Goal: Complete application form

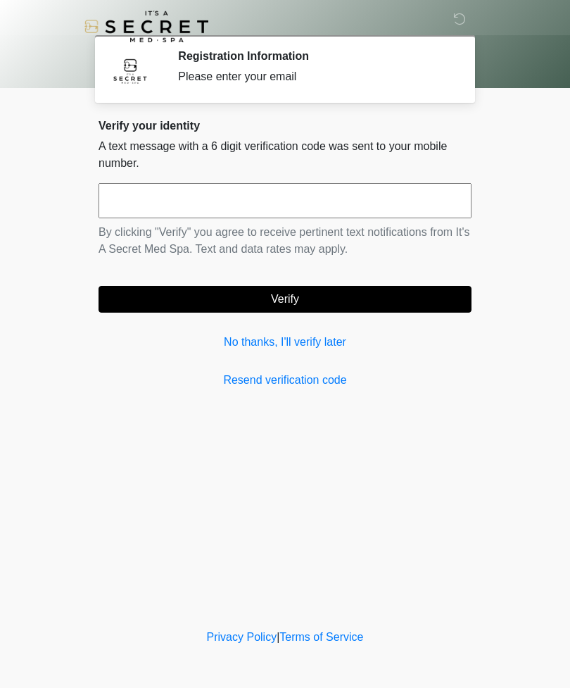
click at [370, 208] on input "text" at bounding box center [285, 200] width 373 height 35
type input "******"
click at [401, 303] on button "Verify" at bounding box center [285, 299] width 373 height 27
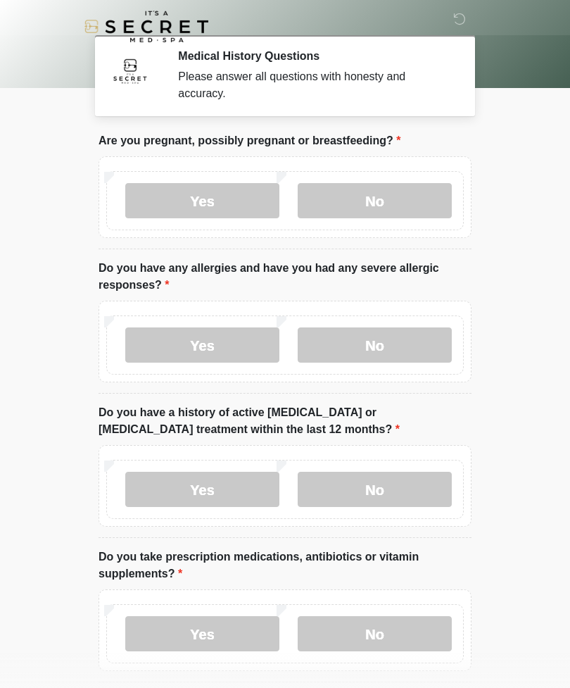
click at [225, 214] on label "Yes" at bounding box center [202, 200] width 154 height 35
click at [429, 353] on label "No" at bounding box center [375, 344] width 154 height 35
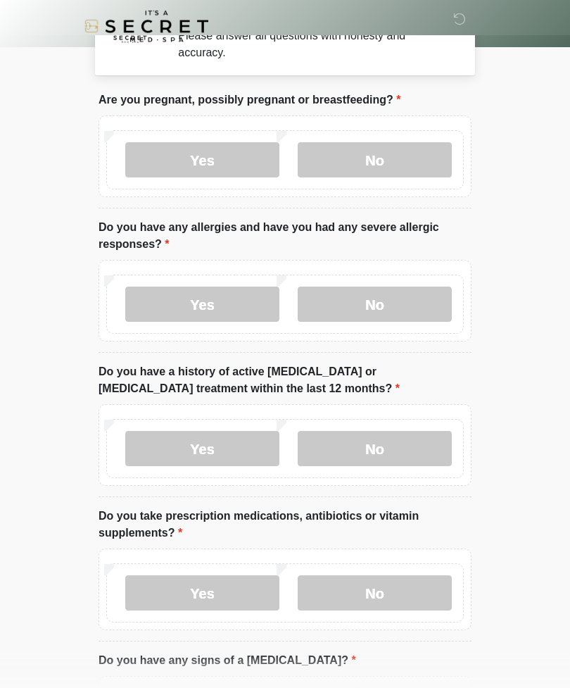
click at [429, 449] on label "No" at bounding box center [375, 449] width 154 height 35
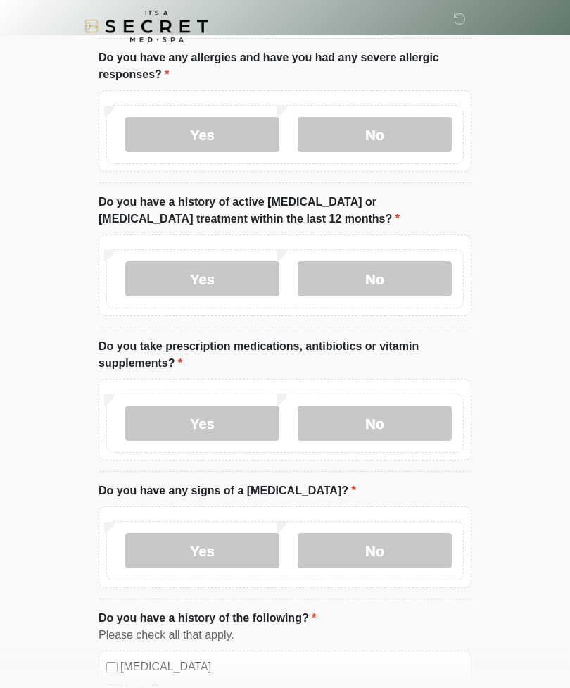
scroll to position [213, 0]
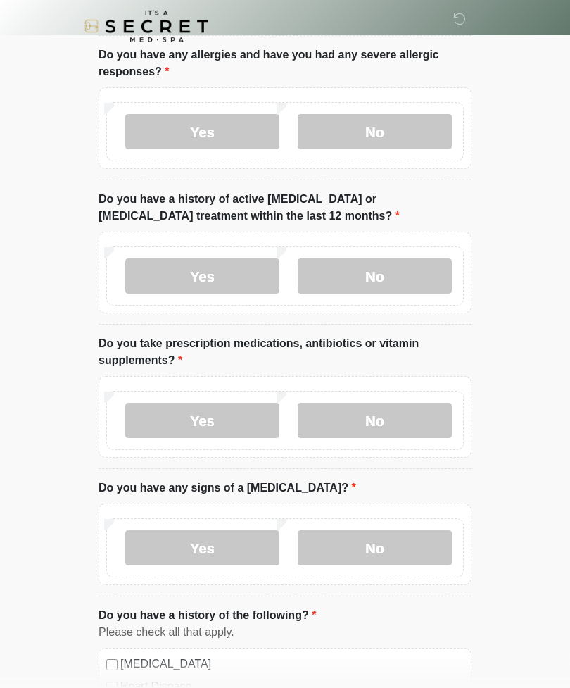
click at [145, 431] on label "Yes" at bounding box center [202, 420] width 154 height 35
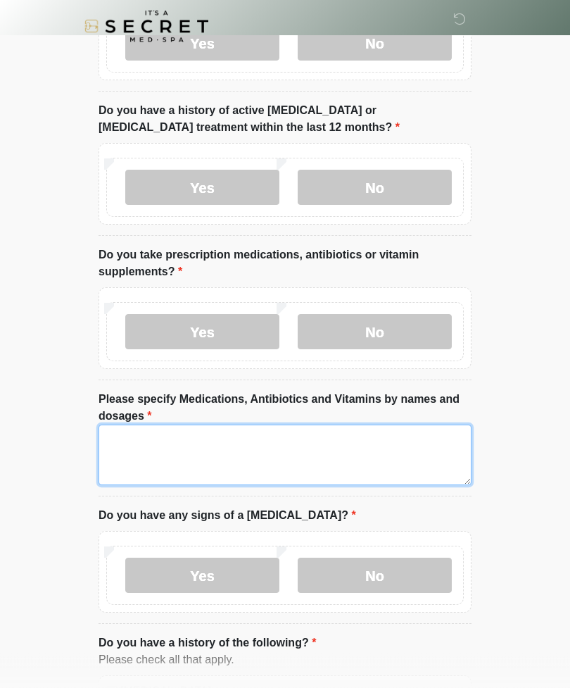
click at [435, 458] on textarea "Please specify Medications, Antibiotics and Vitamins by names and dosages" at bounding box center [285, 455] width 373 height 61
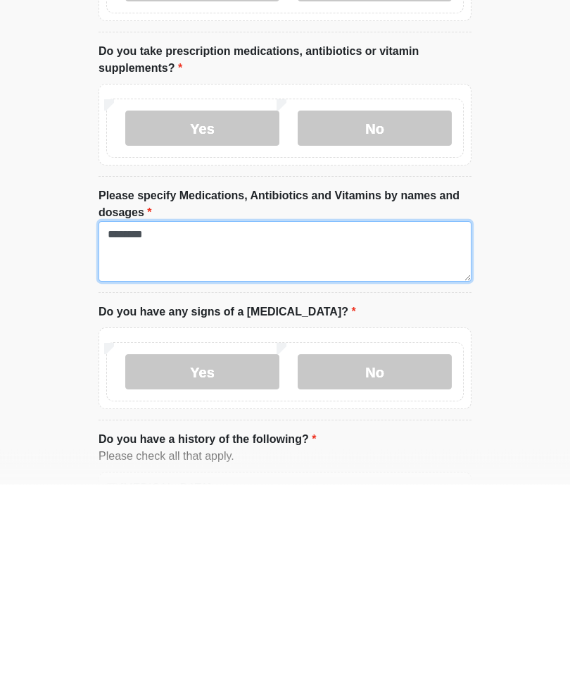
scroll to position [311, 0]
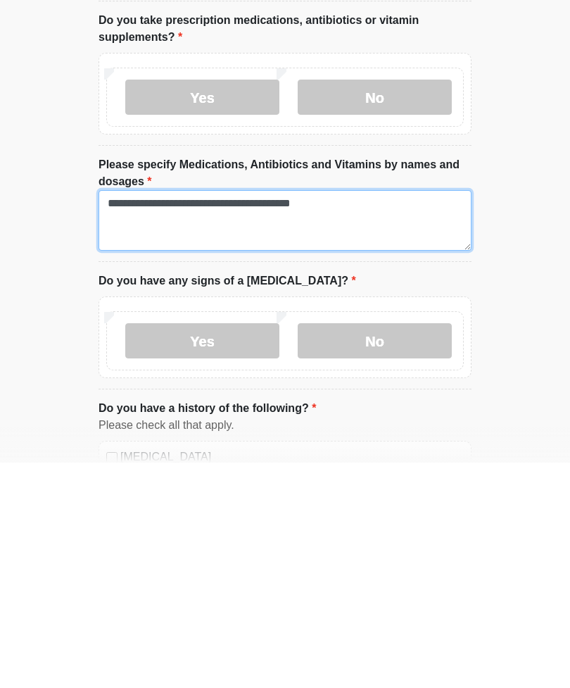
type textarea "**********"
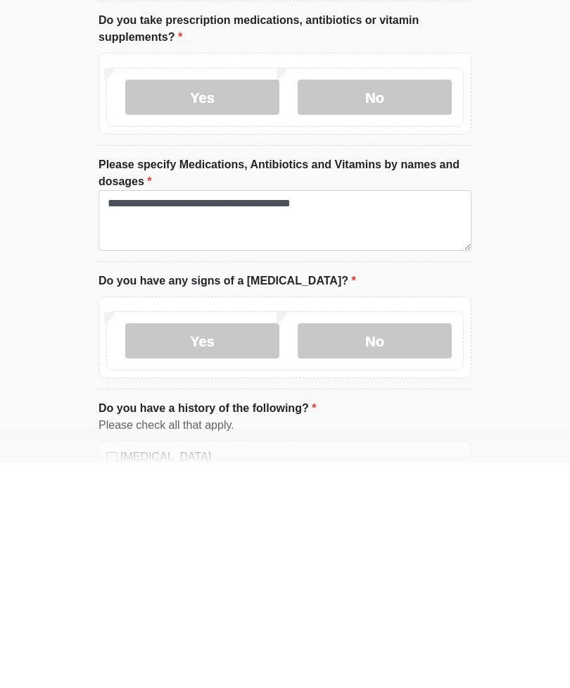
click at [425, 548] on label "No" at bounding box center [375, 565] width 154 height 35
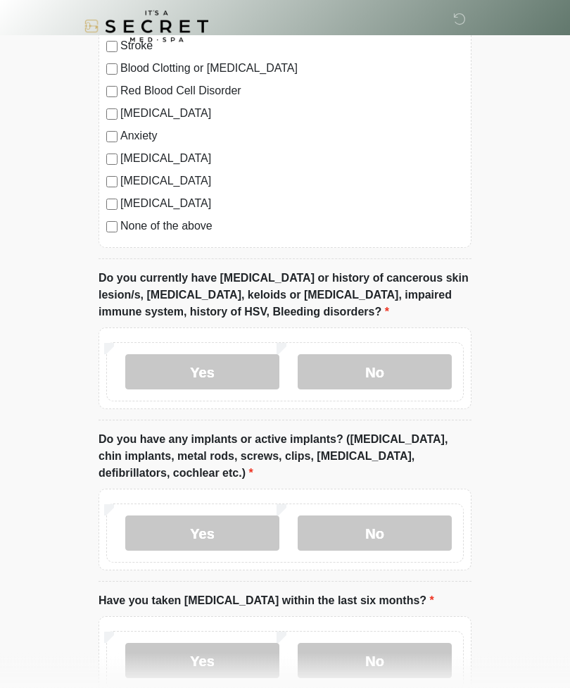
scroll to position [1034, 0]
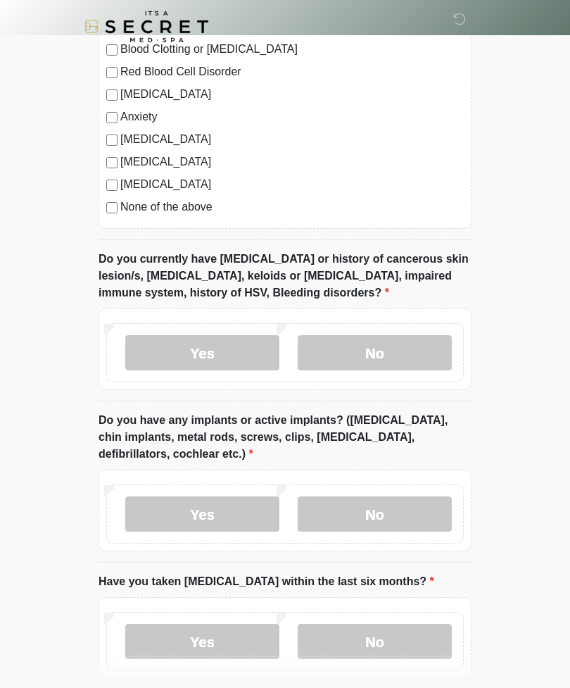
click at [445, 362] on label "No" at bounding box center [375, 352] width 154 height 35
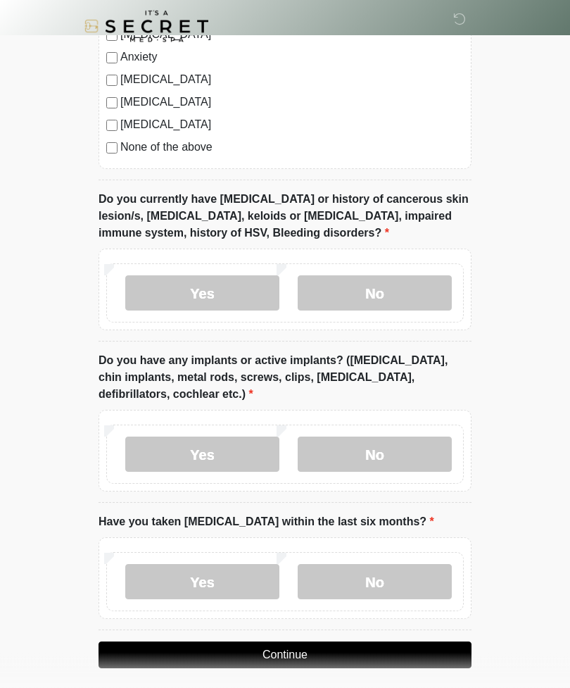
scroll to position [1102, 0]
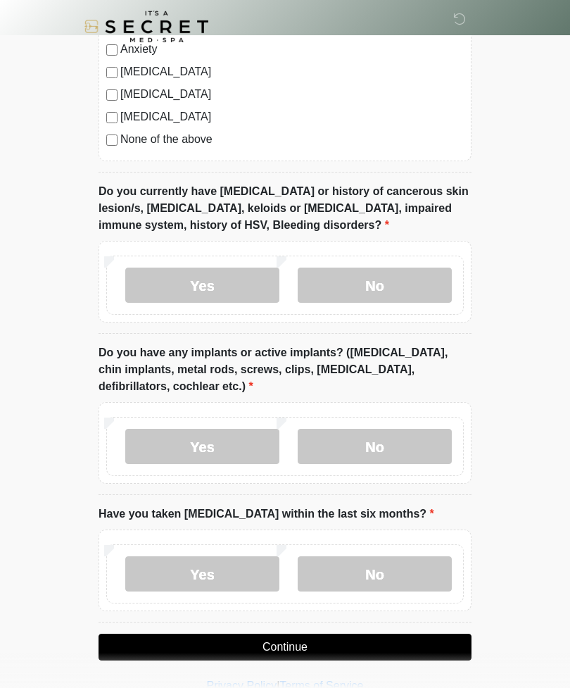
click at [436, 449] on label "No" at bounding box center [375, 446] width 154 height 35
click at [421, 565] on label "No" at bounding box center [375, 573] width 154 height 35
click at [422, 646] on button "Continue" at bounding box center [285, 647] width 373 height 27
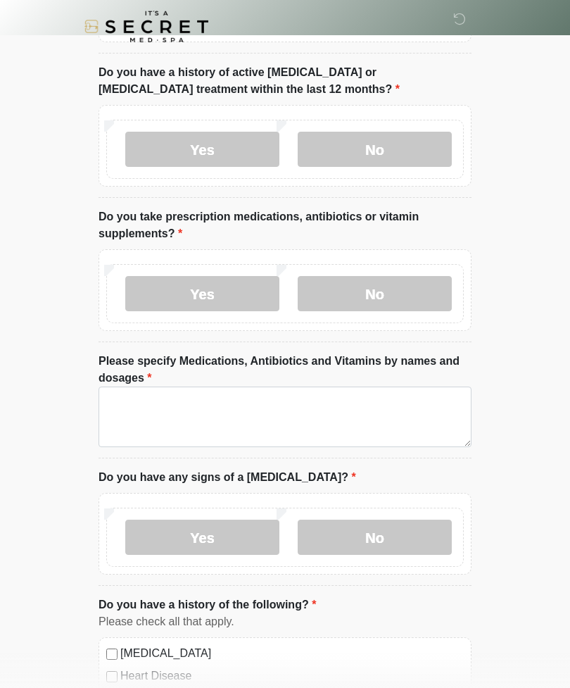
scroll to position [0, 0]
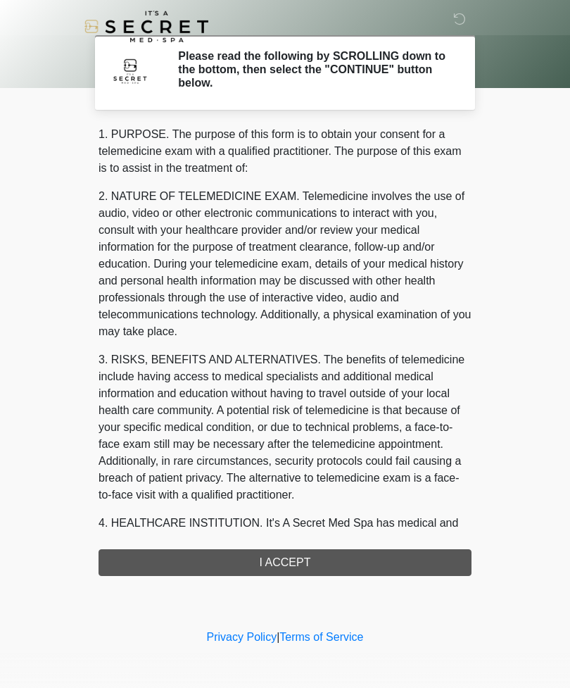
click at [423, 565] on div "1. PURPOSE. The purpose of this form is to obtain your consent for a telemedici…" at bounding box center [285, 351] width 373 height 450
click at [391, 563] on div "1. PURPOSE. The purpose of this form is to obtain your consent for a telemedici…" at bounding box center [285, 351] width 373 height 450
click at [298, 562] on div "1. PURPOSE. The purpose of this form is to obtain your consent for a telemedici…" at bounding box center [285, 351] width 373 height 450
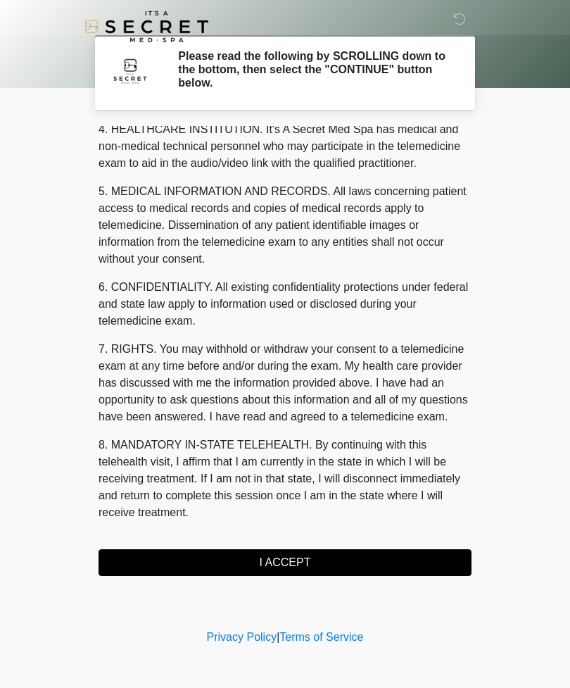
scroll to position [410, 0]
click at [332, 573] on button "I ACCEPT" at bounding box center [285, 562] width 373 height 27
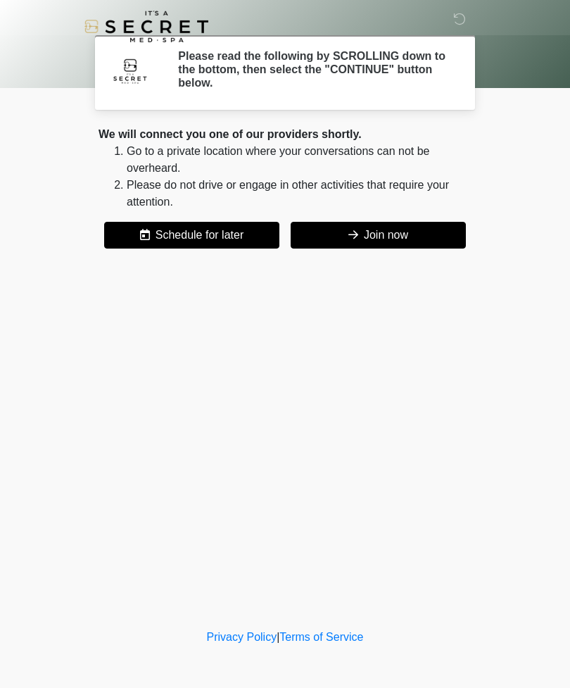
click at [316, 561] on div "‎ ‎ Please read the following by SCROLLING down to the bottom, then select the …" at bounding box center [285, 313] width 422 height 598
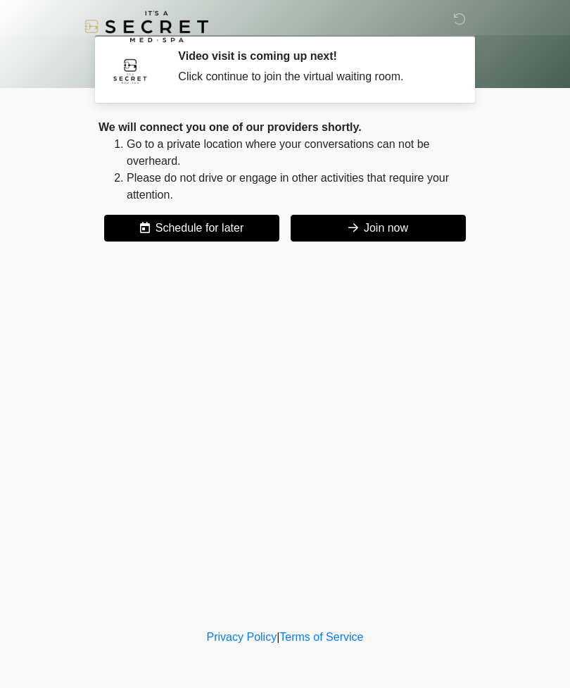
click at [441, 236] on button "Join now" at bounding box center [378, 228] width 175 height 27
